Goal: Communication & Community: Answer question/provide support

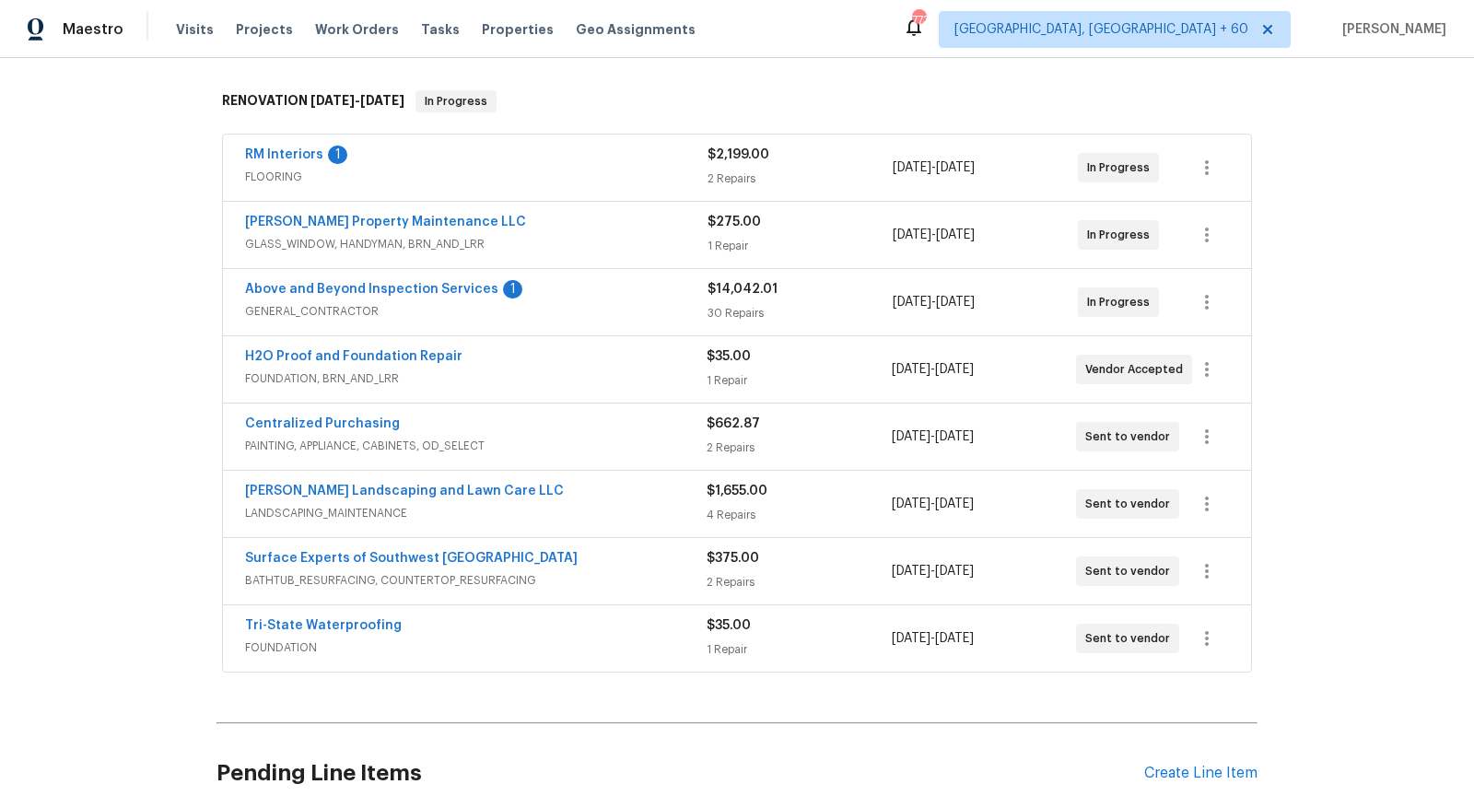
scroll to position [281, 0]
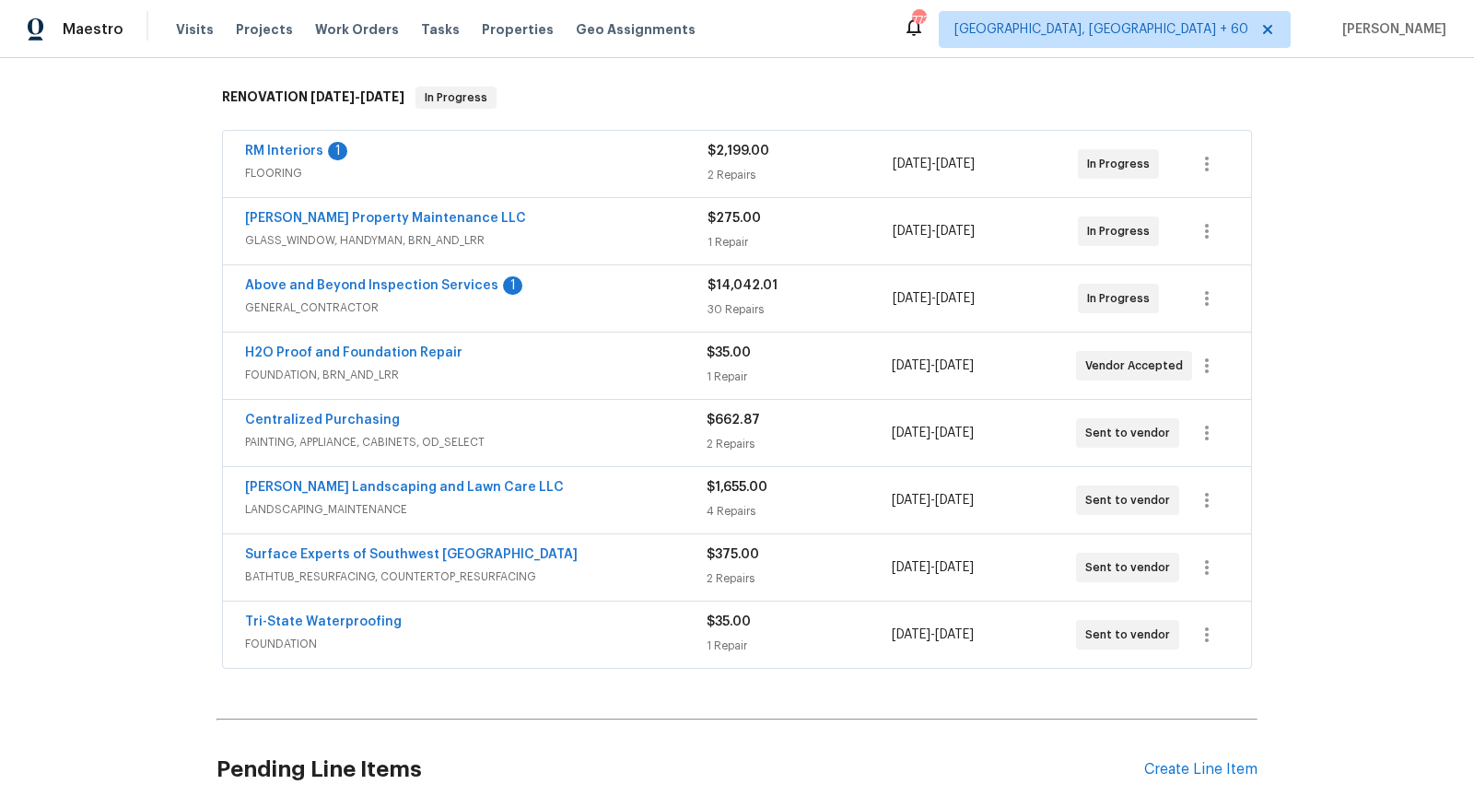
click at [590, 506] on span "LANDSCAPING_MAINTENANCE" at bounding box center [475, 509] width 461 height 18
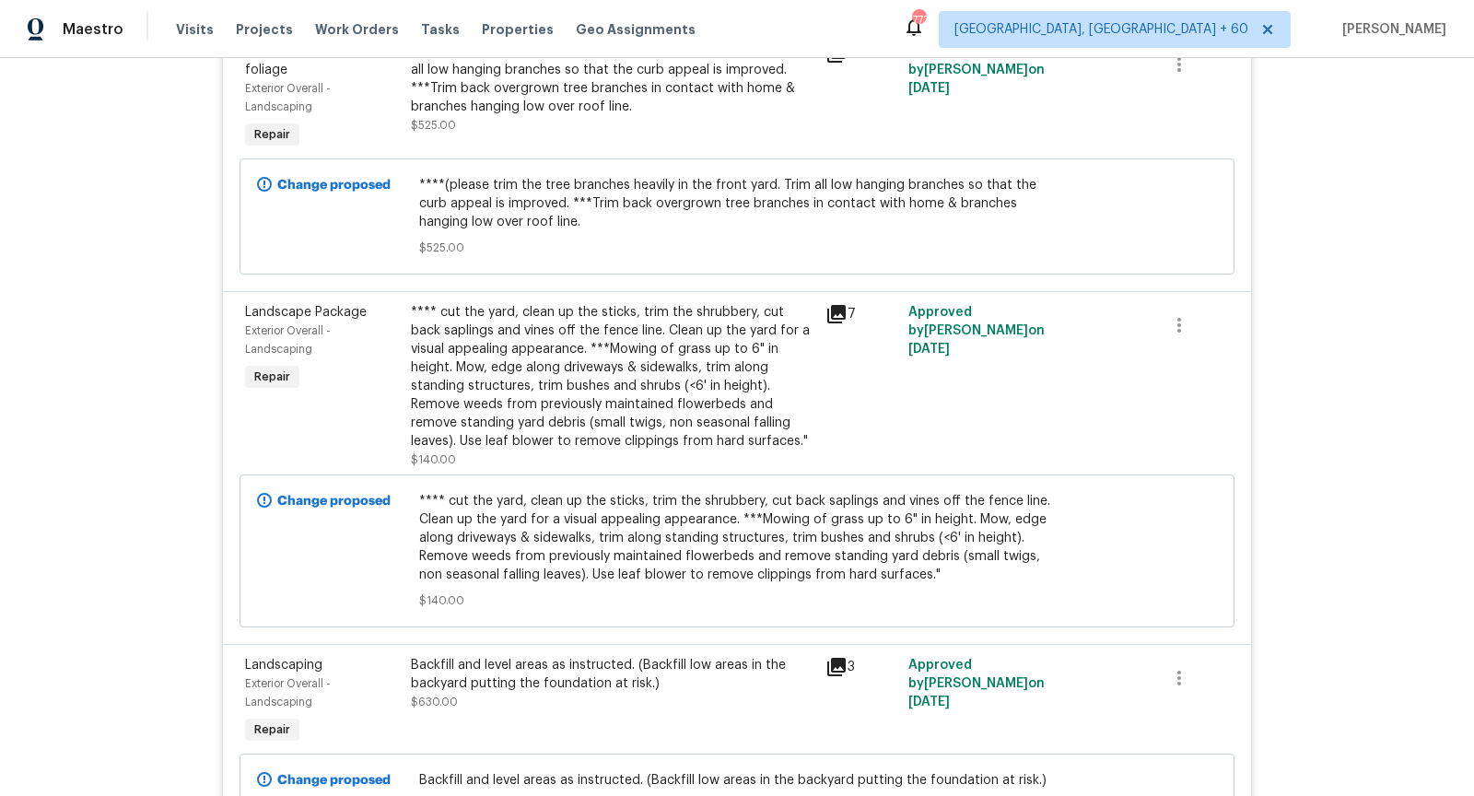
scroll to position [0, 0]
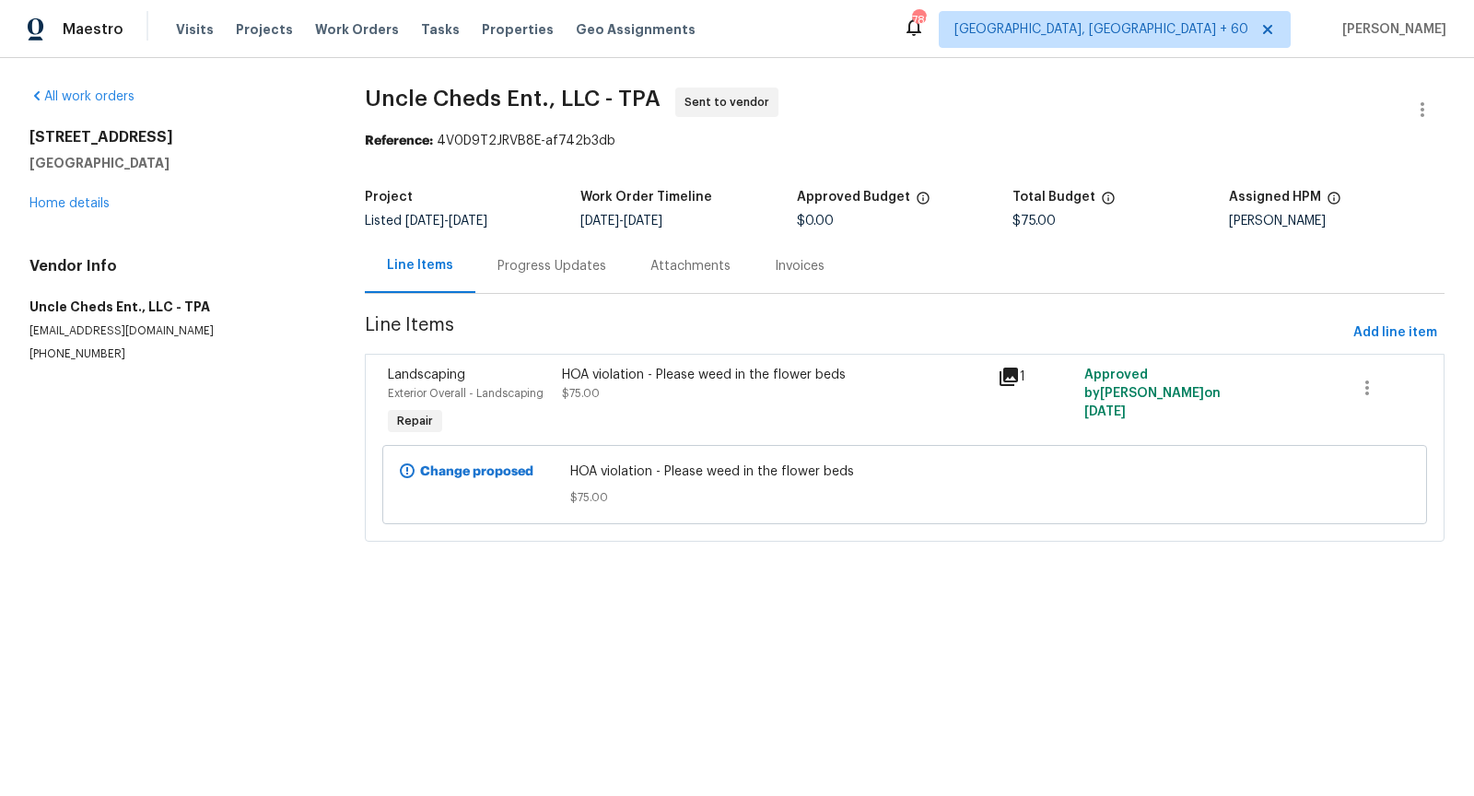
click at [540, 275] on div "Progress Updates" at bounding box center [551, 266] width 153 height 54
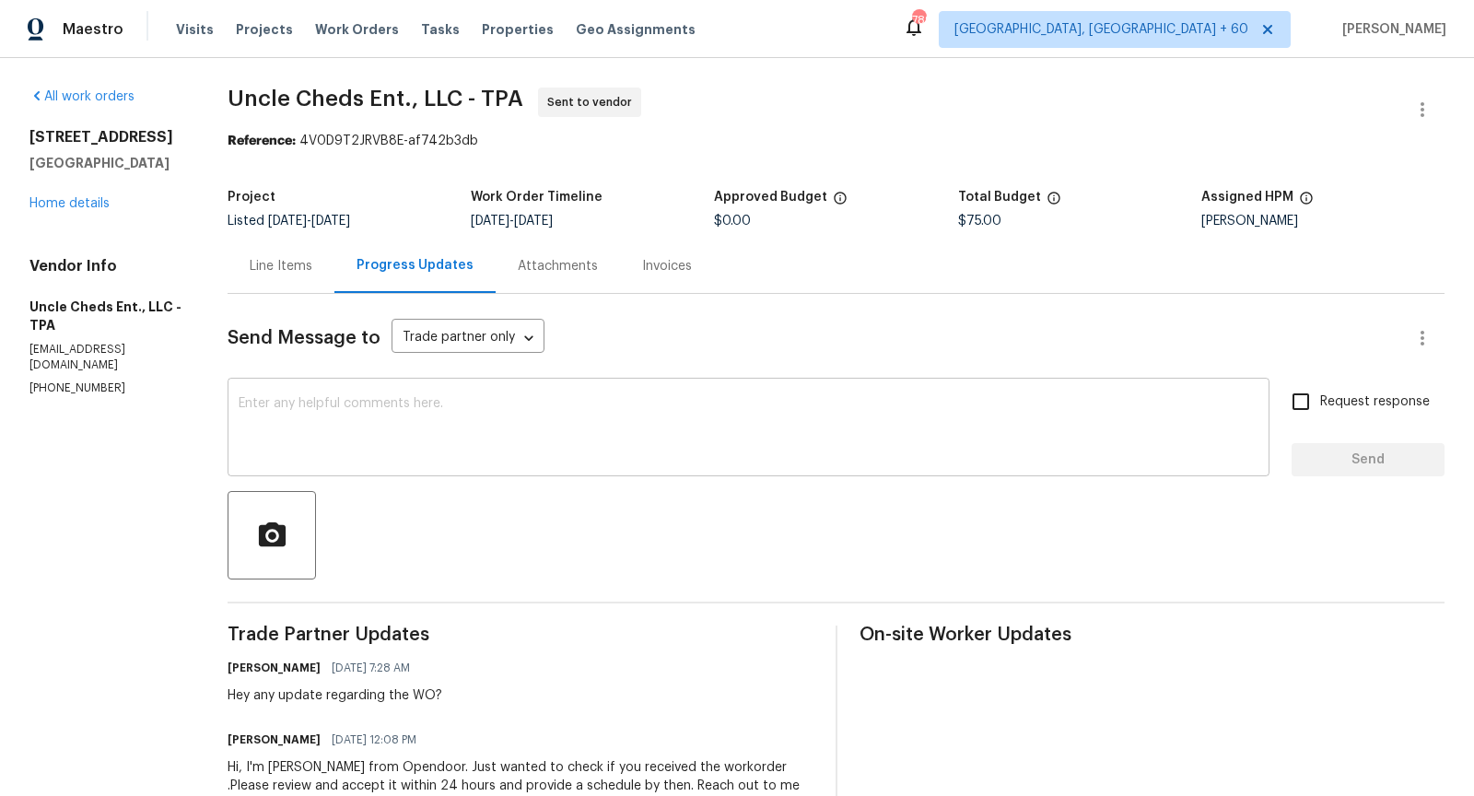
scroll to position [87, 0]
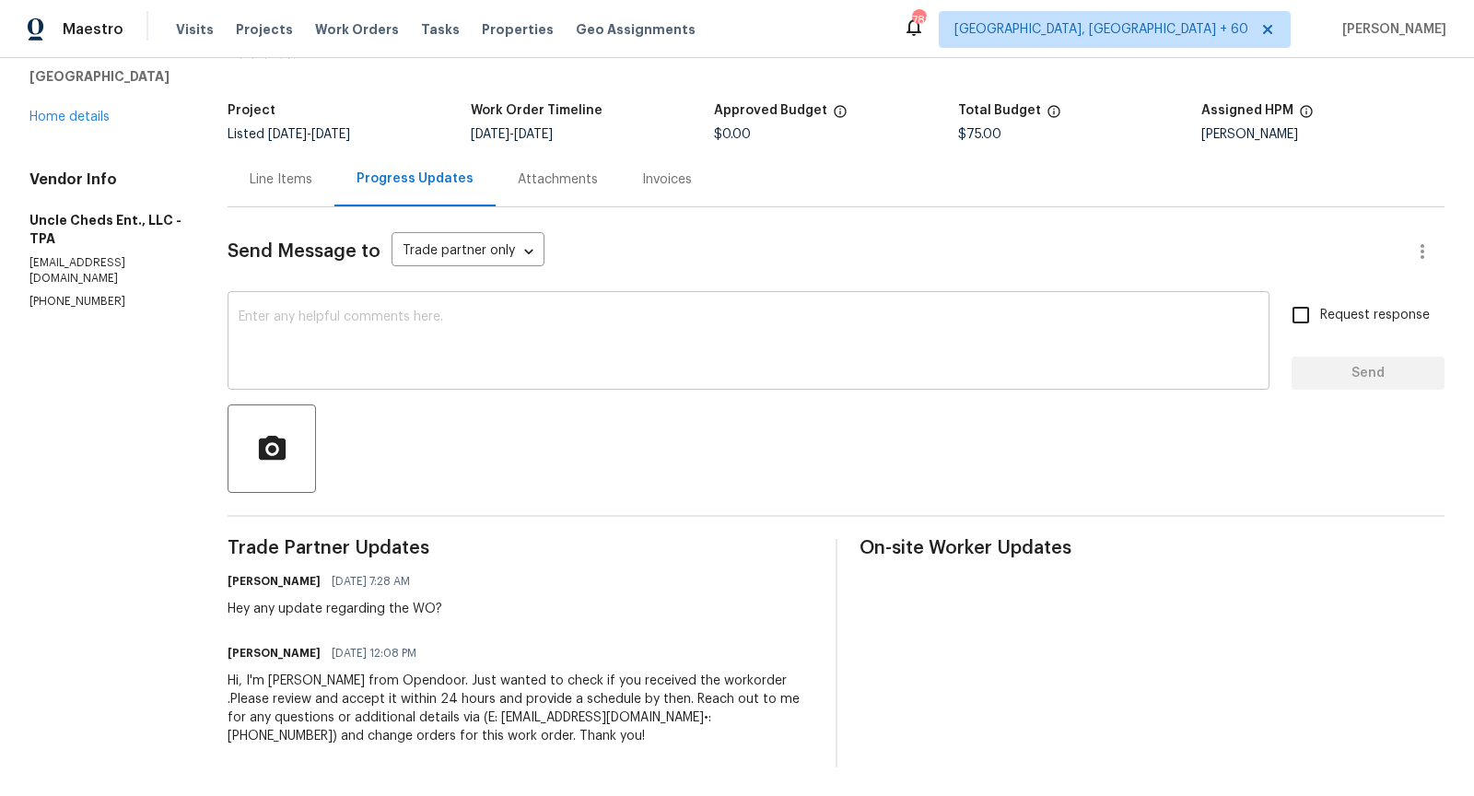
click at [421, 345] on textarea at bounding box center [749, 342] width 1020 height 64
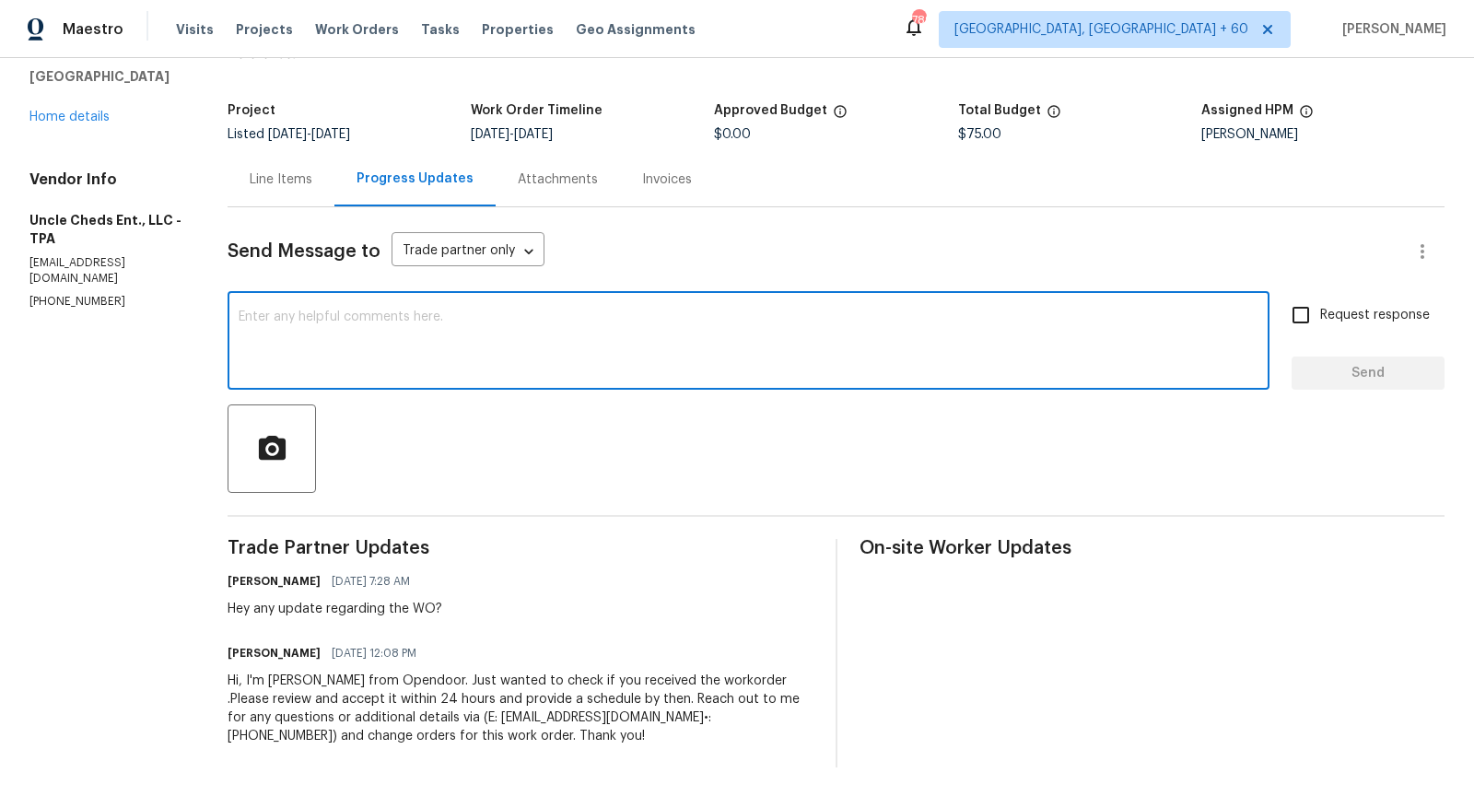
scroll to position [0, 0]
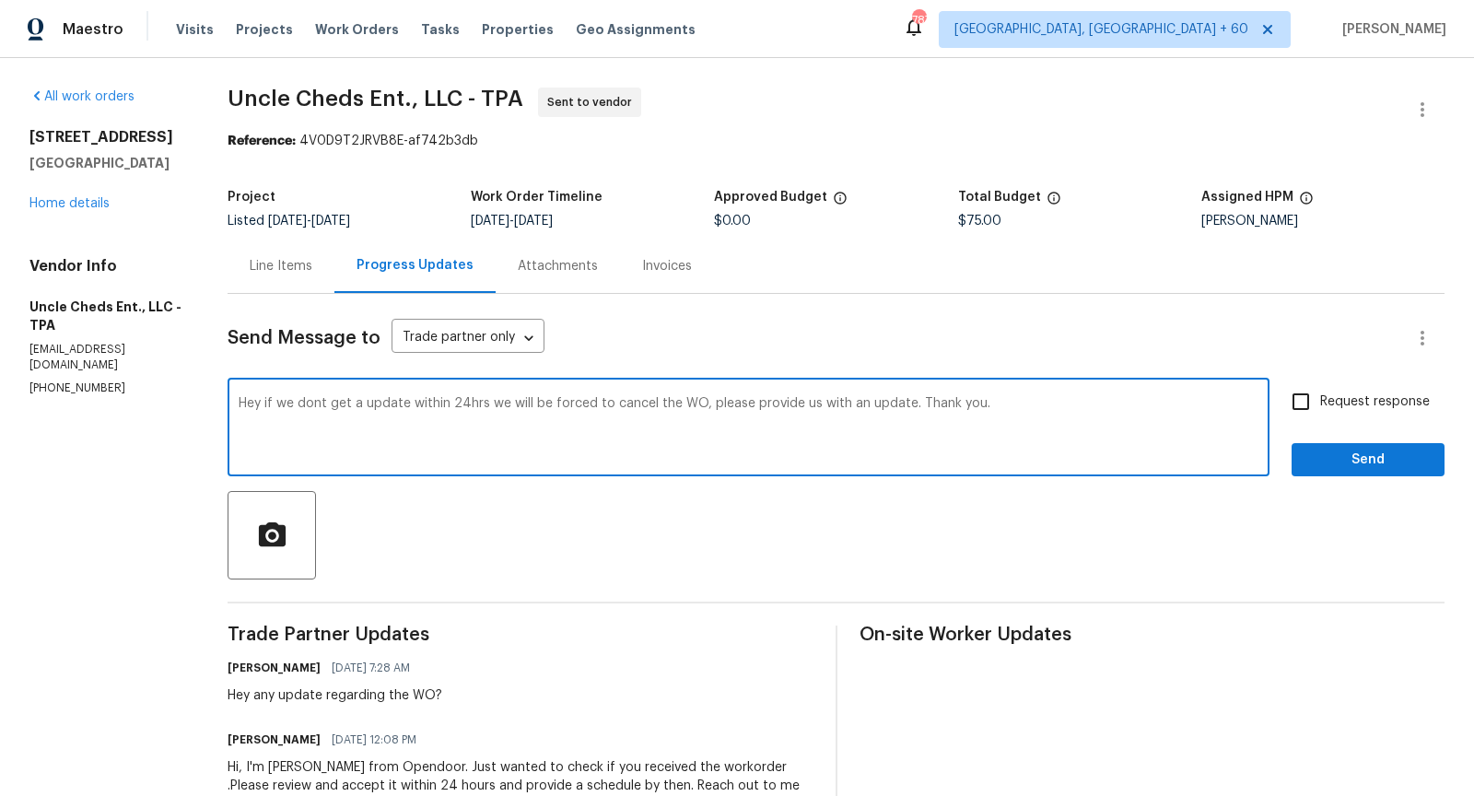
type textarea "Hey if we dont get a update within 24hrs we will be forced to cancel the WO, pl…"
click at [1302, 405] on input "Request response" at bounding box center [1300, 401] width 39 height 39
checkbox input "true"
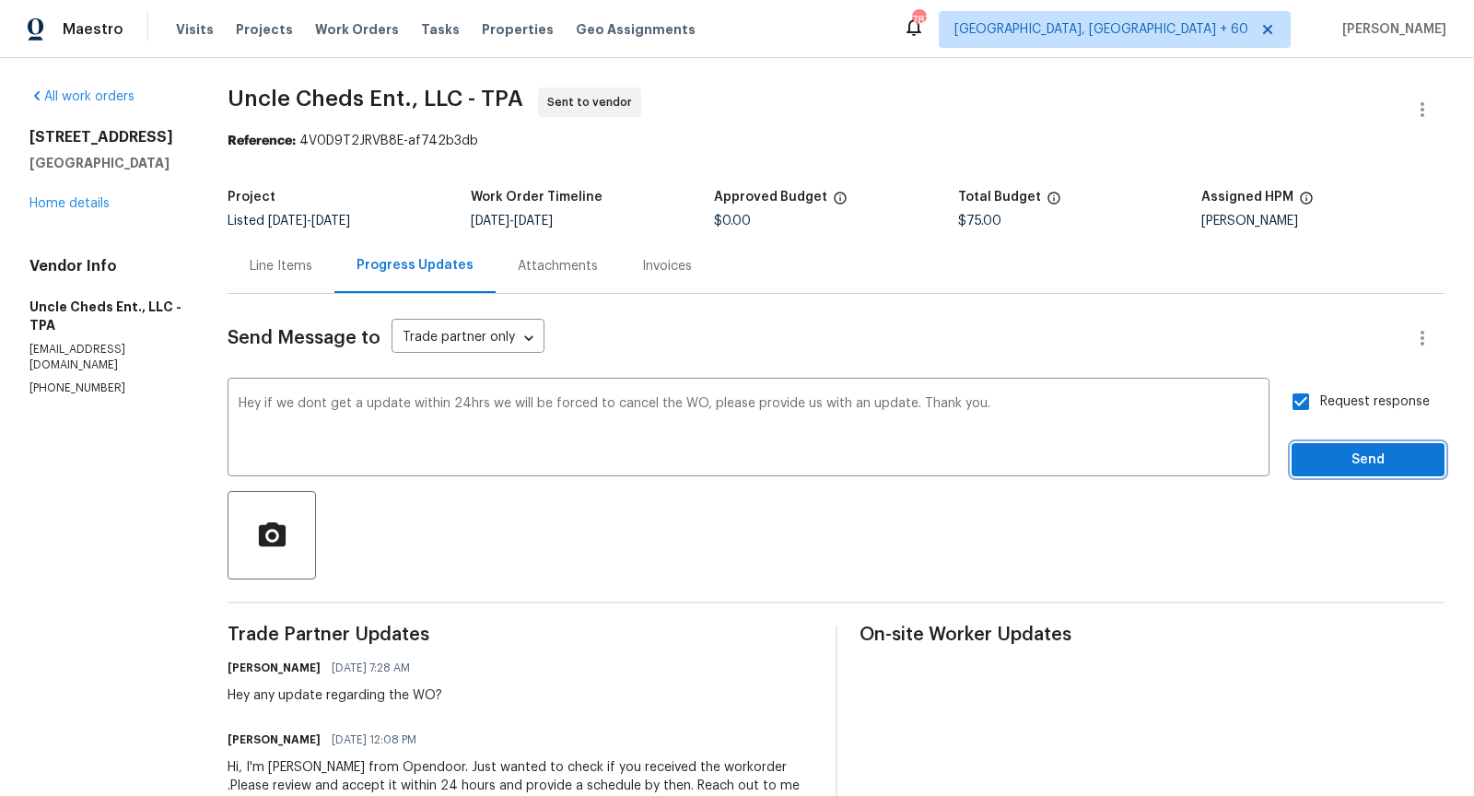
click at [1354, 468] on span "Send" at bounding box center [1367, 460] width 123 height 23
